Goal: Task Accomplishment & Management: Manage account settings

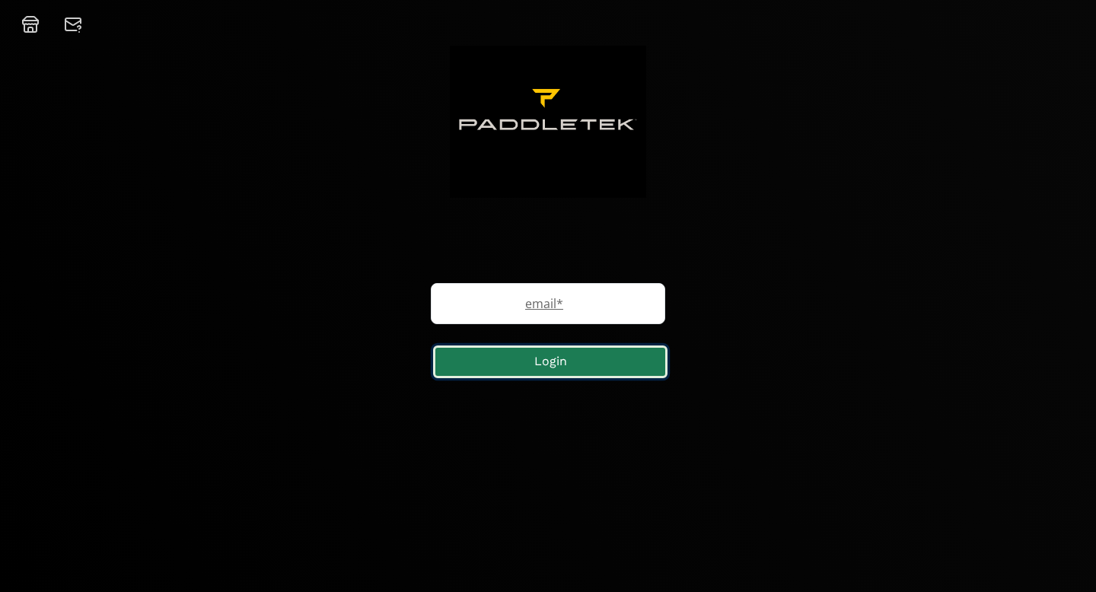
click at [569, 366] on button "Login" at bounding box center [550, 362] width 234 height 33
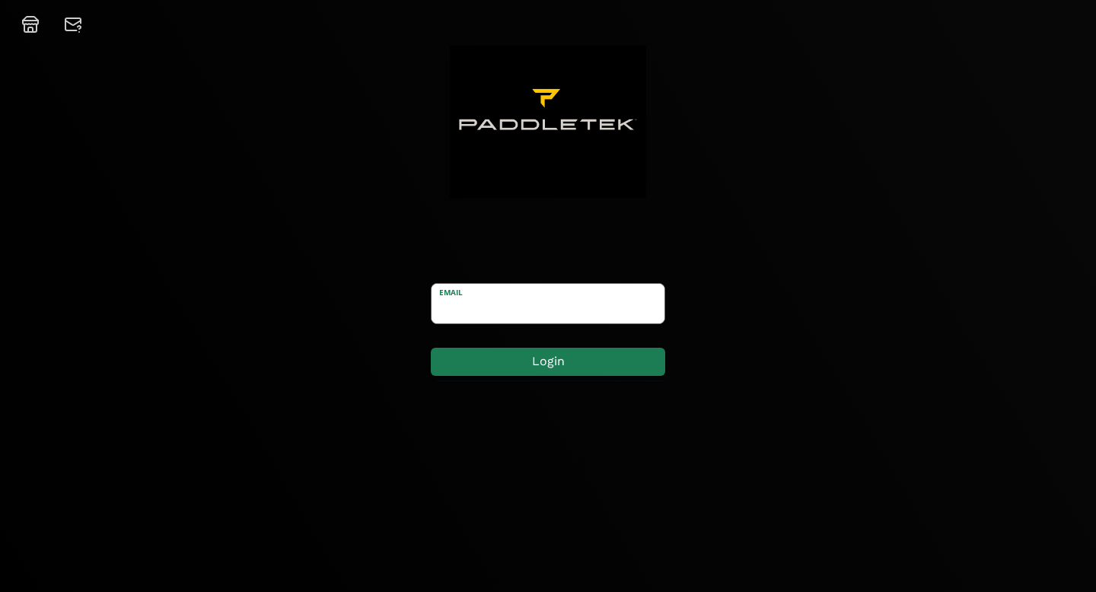
click at [574, 309] on input "email" at bounding box center [548, 304] width 233 height 40
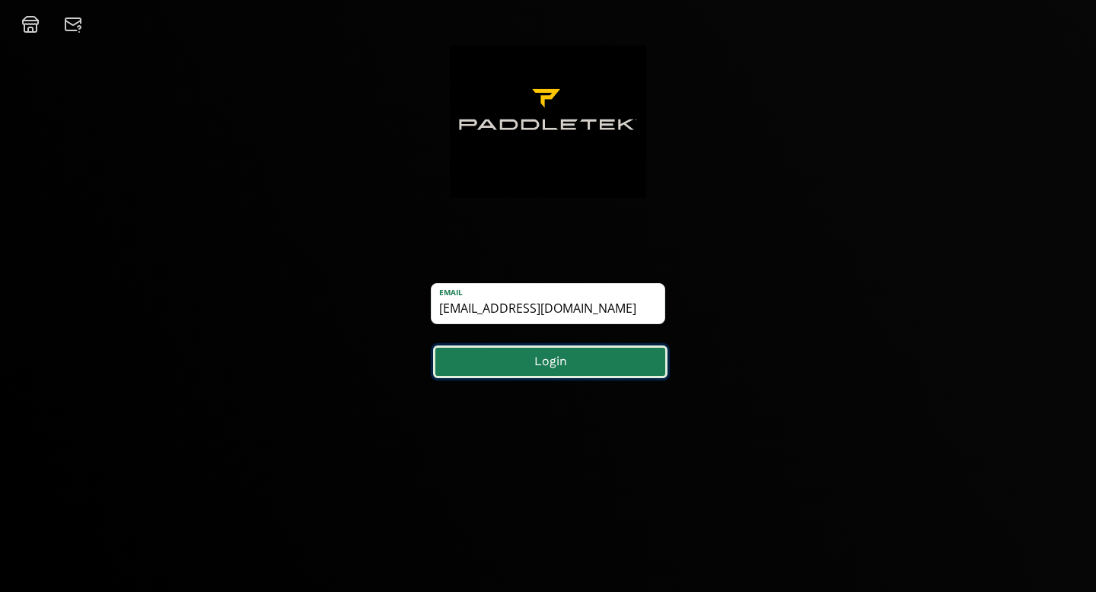
click at [562, 357] on button "Login" at bounding box center [550, 362] width 234 height 33
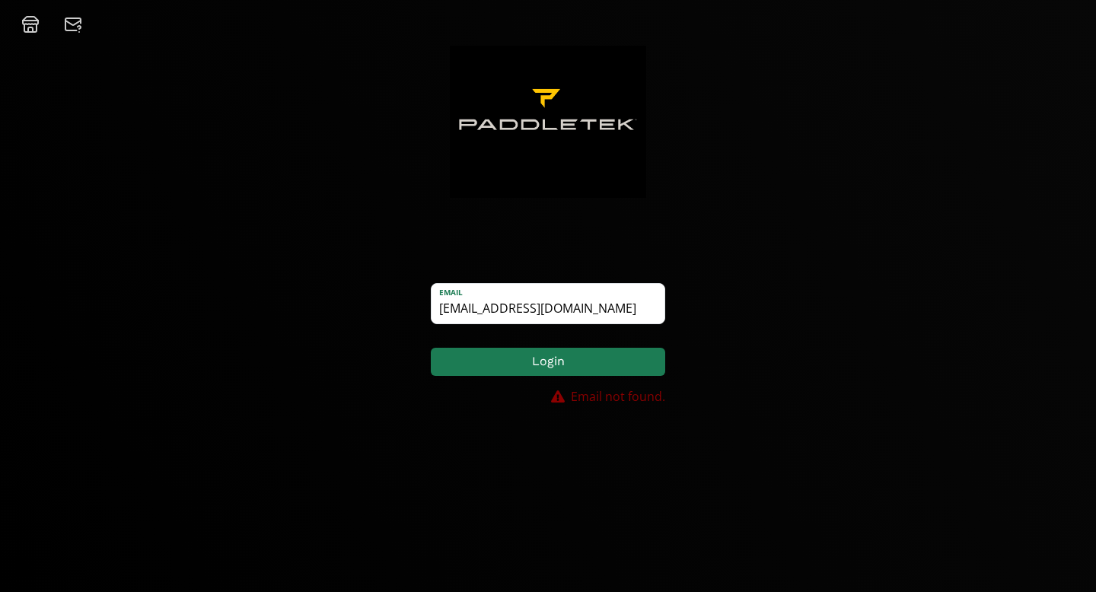
click at [40, 25] on div at bounding box center [51, 24] width 79 height 18
click at [33, 26] on icon at bounding box center [30, 24] width 18 height 18
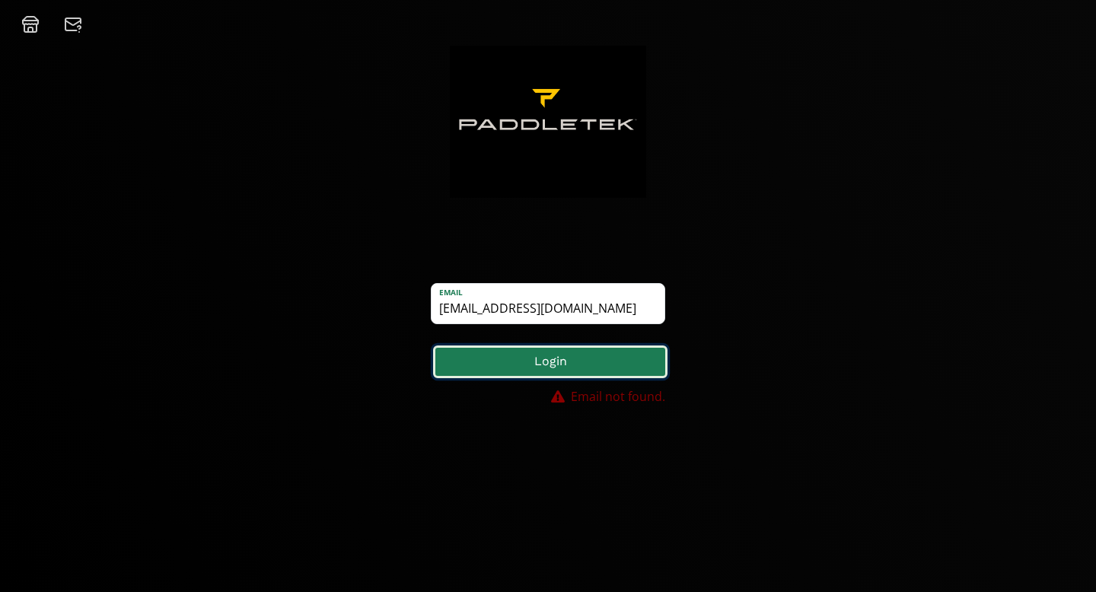
click at [532, 366] on button "Login" at bounding box center [550, 362] width 234 height 33
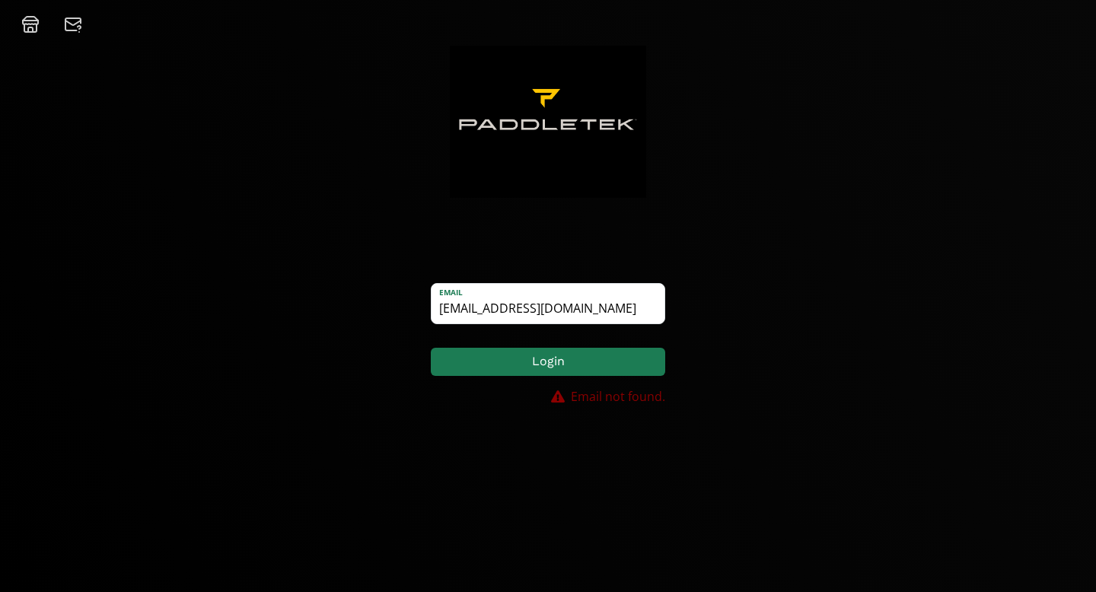
drag, startPoint x: 623, startPoint y: 302, endPoint x: 364, endPoint y: 307, distance: 258.9
click at [363, 306] on div "email thechipbell@yahoo.com Login Email not found." at bounding box center [548, 332] width 1096 height 244
type input "chipbellpickleball@yahoo.com"
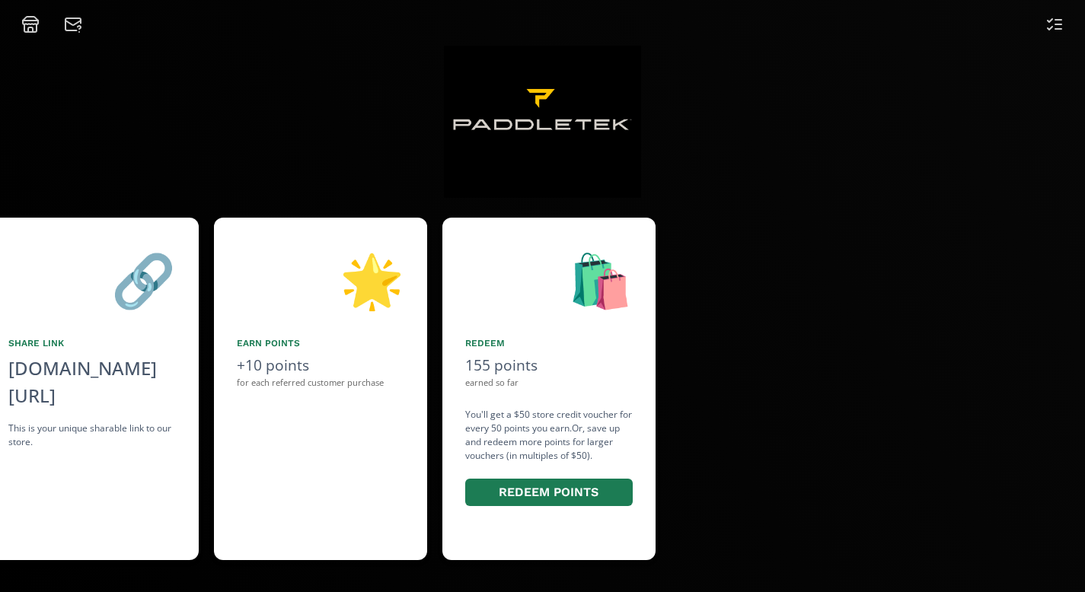
scroll to position [0, 914]
